Goal: Information Seeking & Learning: Learn about a topic

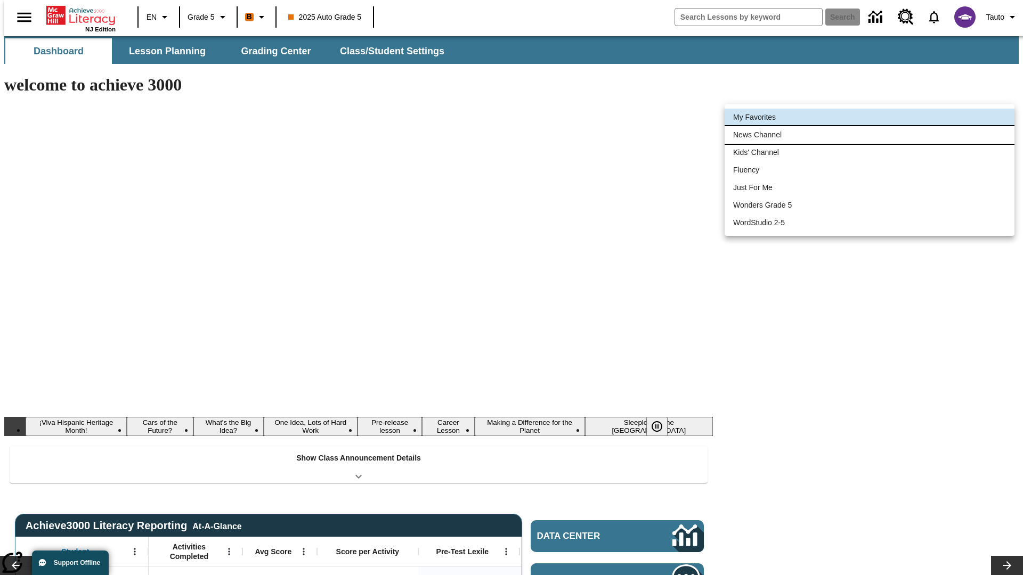
click at [869, 135] on li "News Channel" at bounding box center [869, 135] width 290 height 18
type input "120"
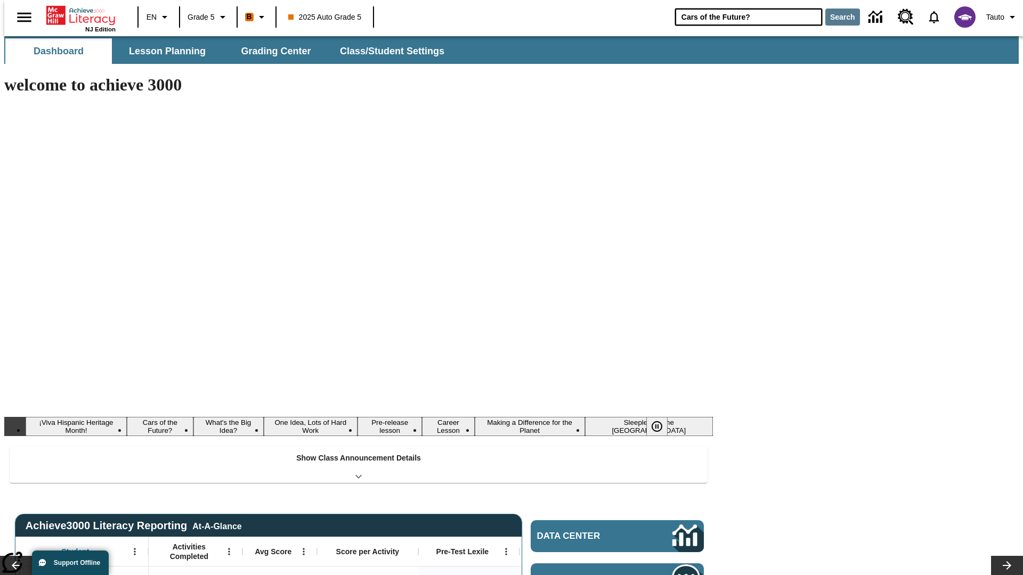
type input "Cars of the Future?"
click at [836, 17] on button "Search" at bounding box center [842, 17] width 35 height 17
